Goal: Task Accomplishment & Management: Use online tool/utility

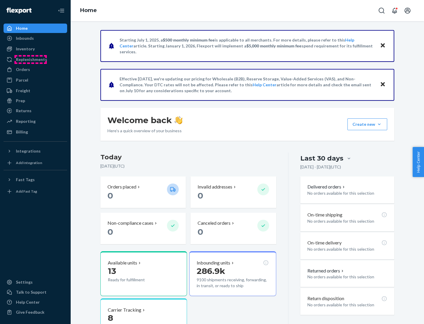
click at [31, 59] on div "Replenishments" at bounding box center [31, 60] width 31 height 6
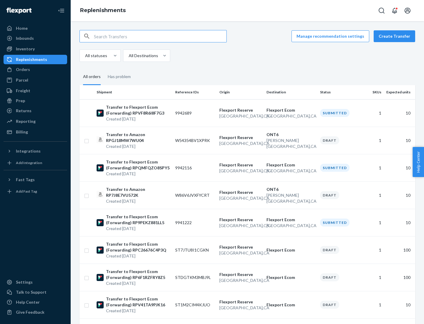
click at [396, 36] on button "Create Transfer" at bounding box center [395, 36] width 42 height 12
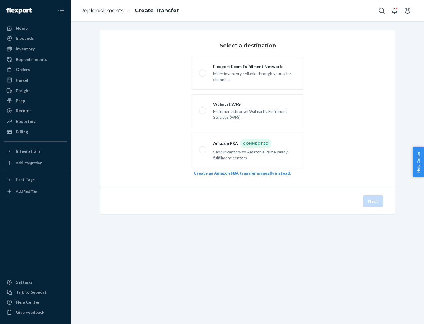
click at [255, 67] on div "Flexport Ecom Fulfillment Network" at bounding box center [254, 67] width 83 height 6
click at [203, 71] on input "Flexport Ecom Fulfillment Network Make inventory sellable through your sales ch…" at bounding box center [201, 73] width 4 height 4
radio input "true"
click at [373, 201] on button "Next" at bounding box center [373, 201] width 20 height 12
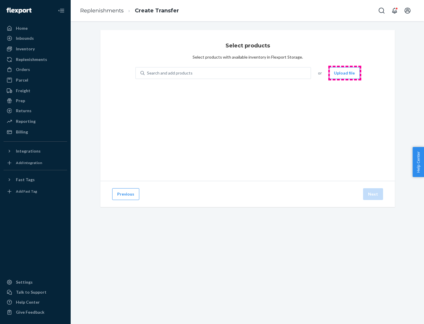
click at [345, 73] on button "Upload file" at bounding box center [344, 73] width 31 height 12
